Goal: Task Accomplishment & Management: Manage account settings

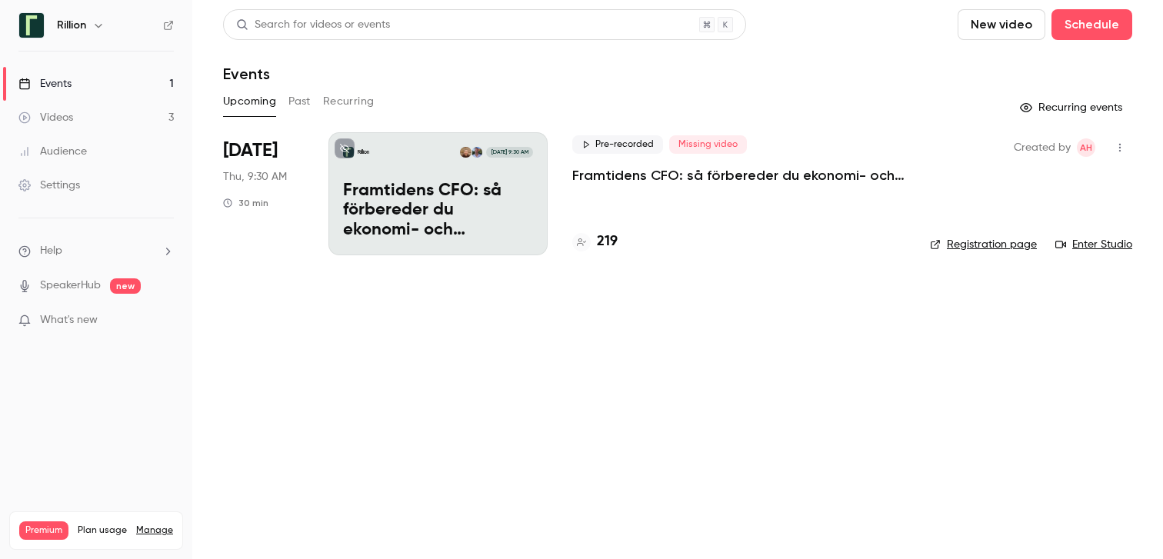
click at [595, 169] on p "Framtidens CFO: så förbereder du ekonomi- och finansfunktionen för AI-eran​" at bounding box center [738, 175] width 333 height 18
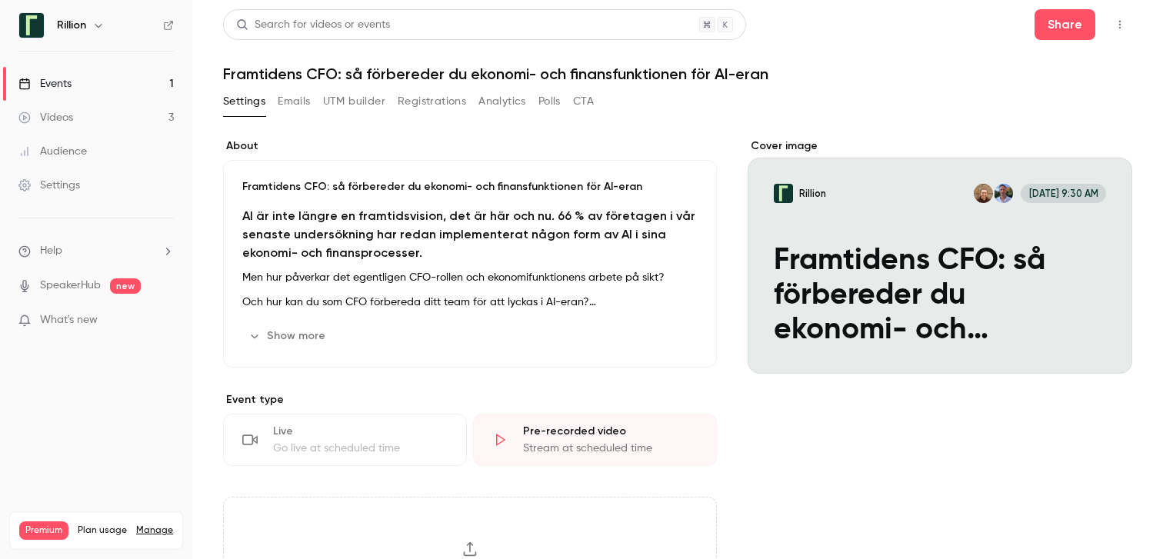
click at [421, 105] on button "Registrations" at bounding box center [432, 101] width 68 height 25
